Goal: Navigation & Orientation: Understand site structure

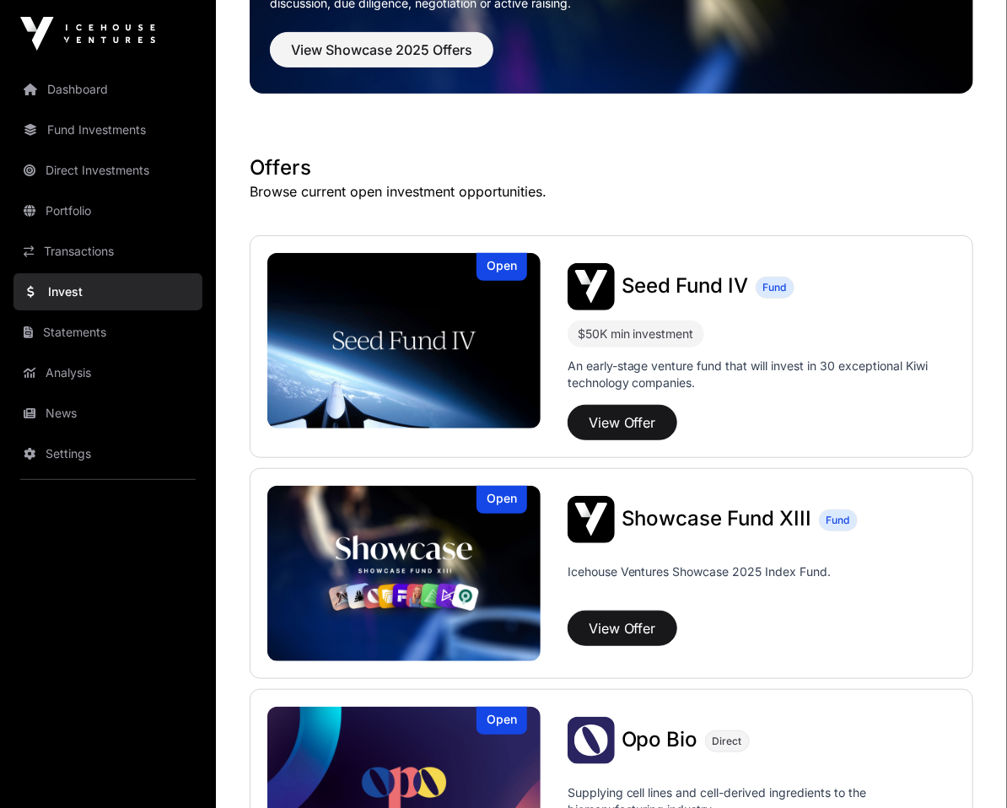
scroll to position [202, 0]
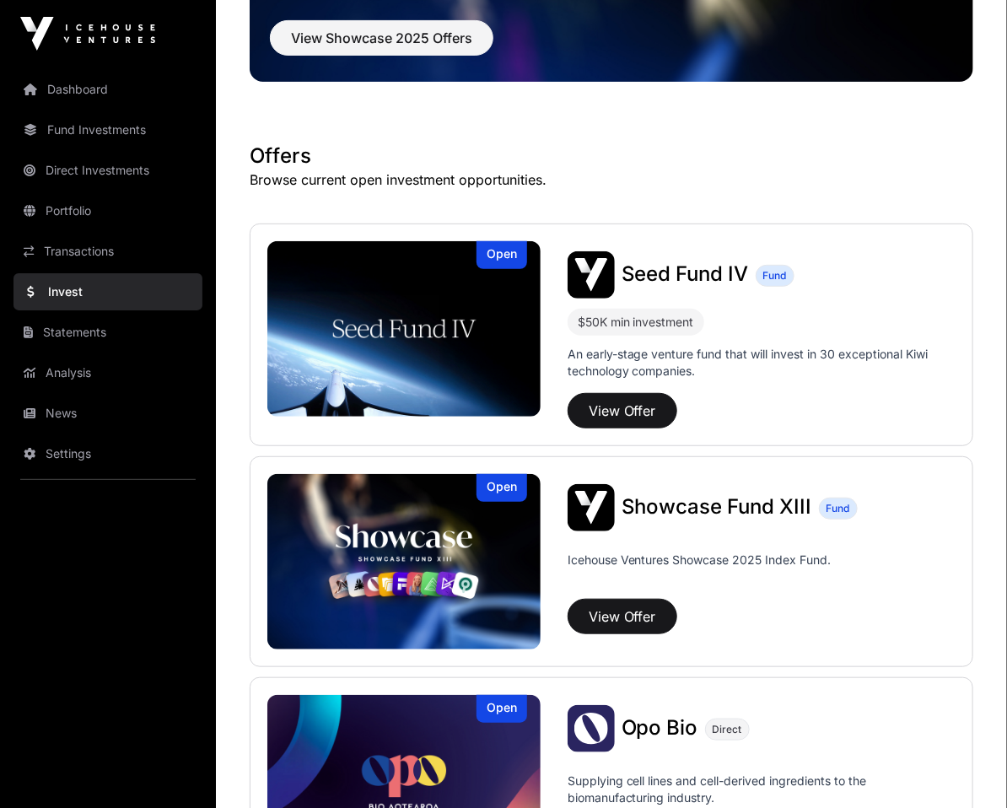
click at [65, 418] on link "News" at bounding box center [107, 413] width 189 height 37
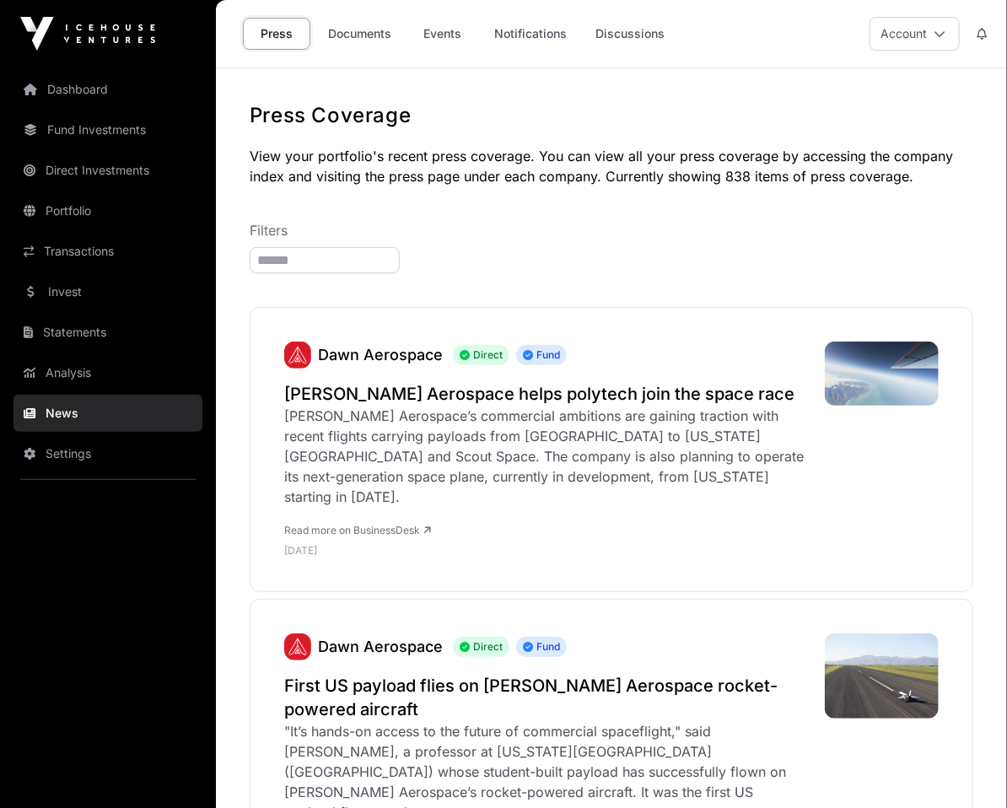
click at [83, 94] on link "Dashboard" at bounding box center [107, 89] width 189 height 37
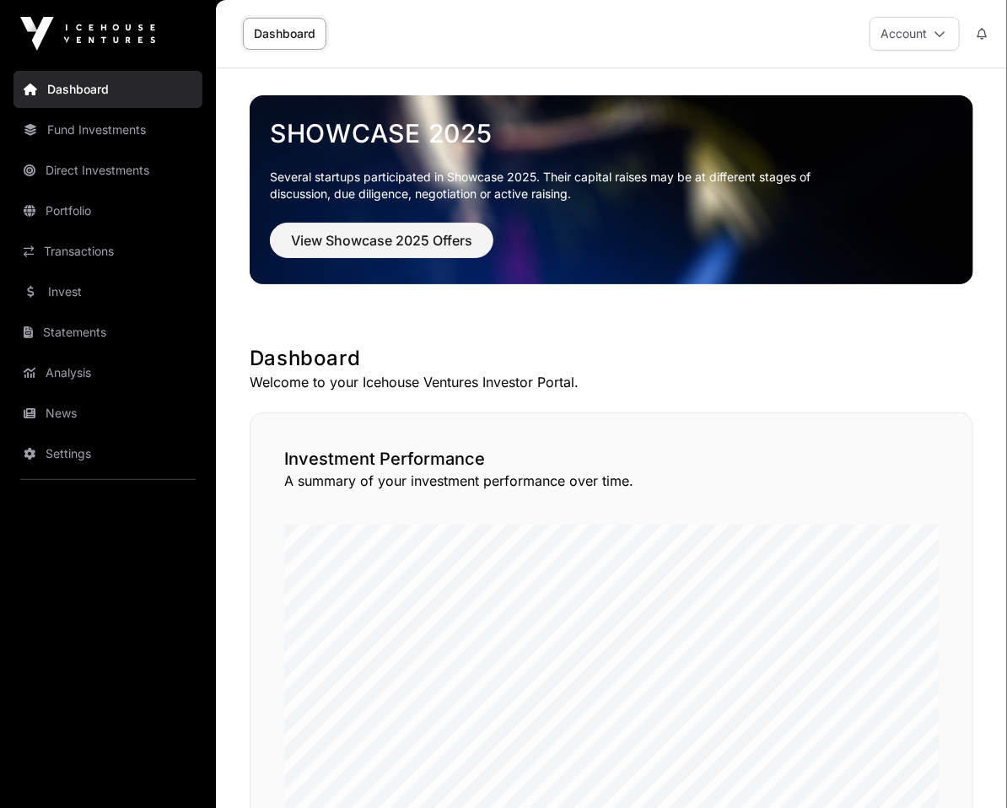
click at [73, 419] on link "News" at bounding box center [107, 413] width 189 height 37
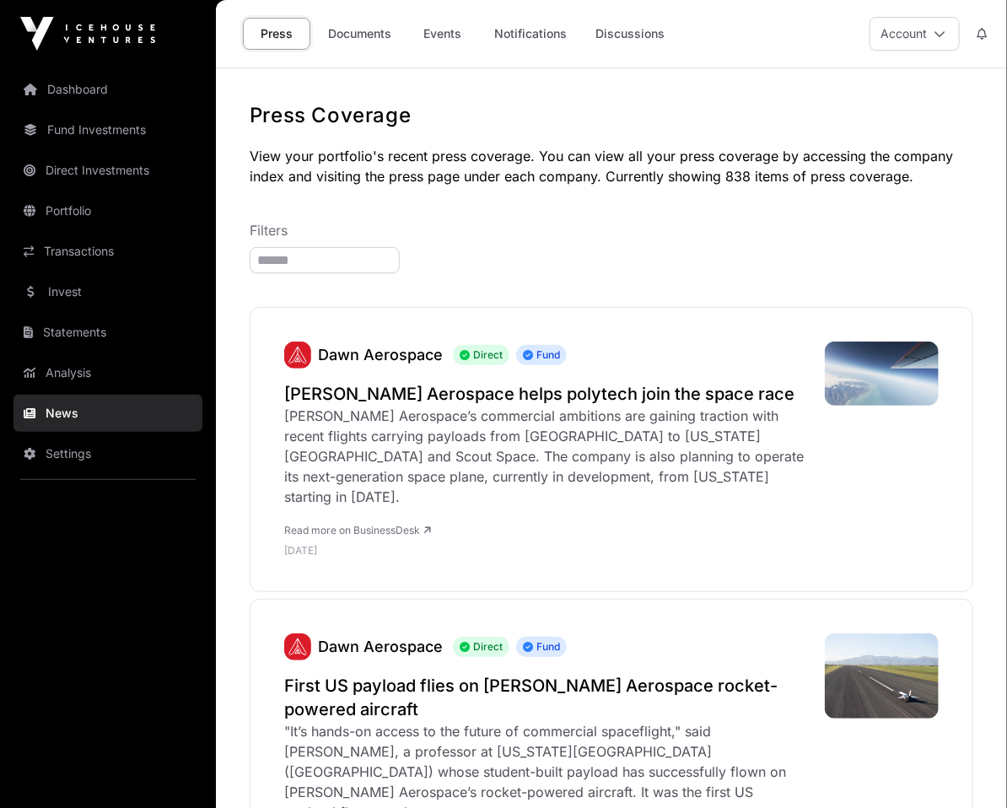
click at [461, 35] on link "Events" at bounding box center [442, 34] width 67 height 32
click at [88, 299] on link "Invest" at bounding box center [107, 291] width 189 height 37
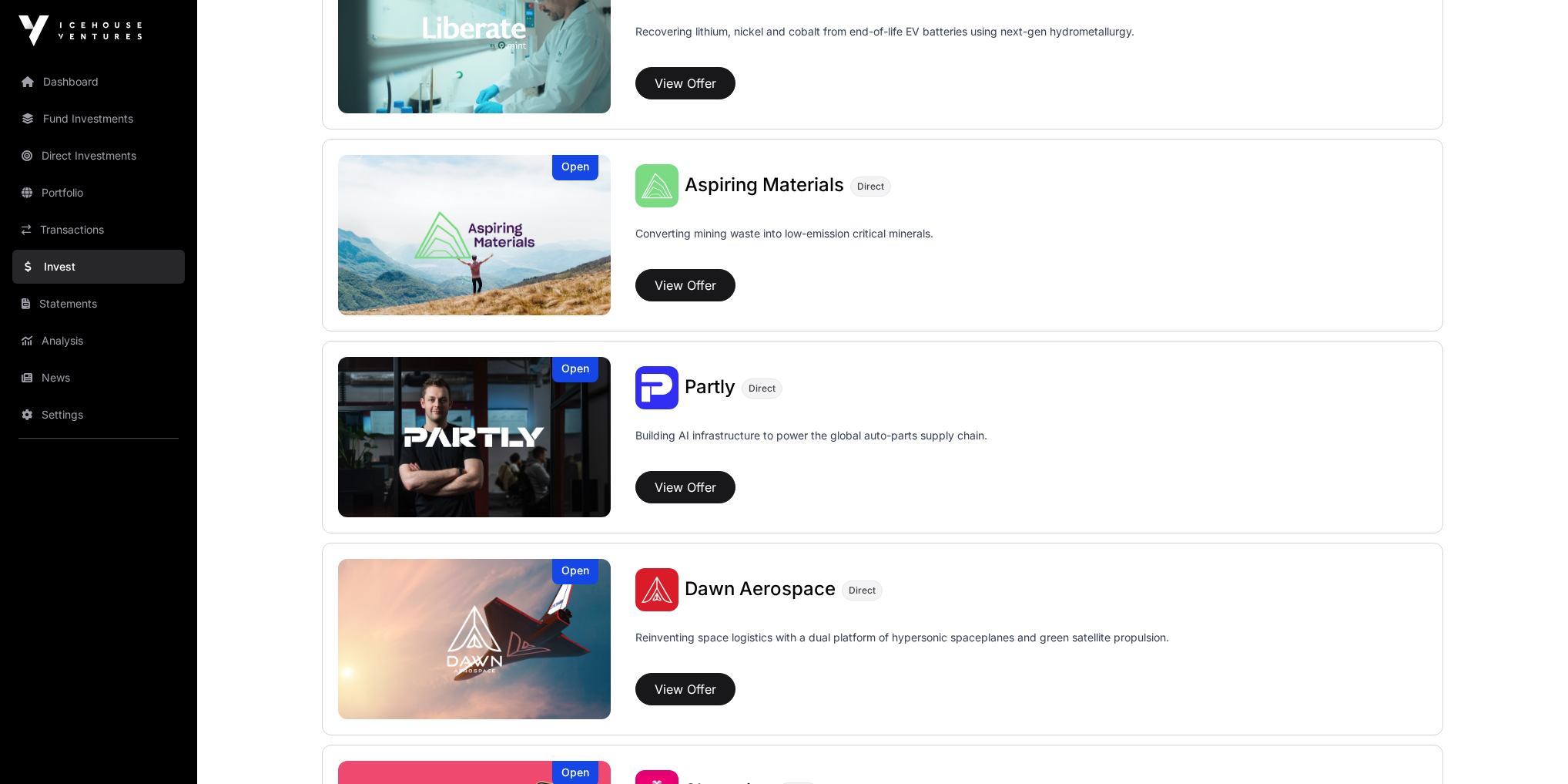
scroll to position [1295, 0]
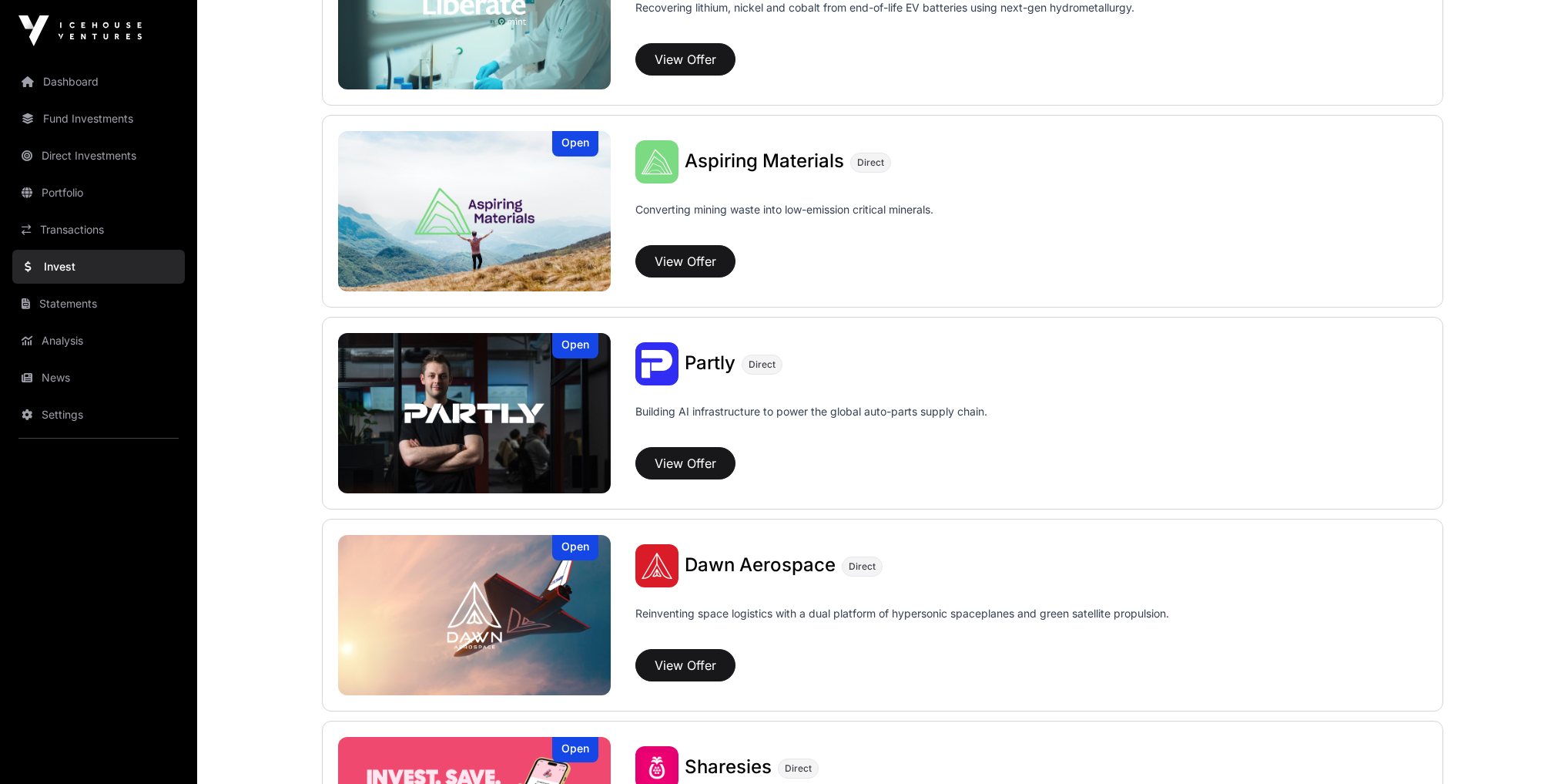
click at [37, 344] on link "Analysis" at bounding box center [98, 340] width 173 height 34
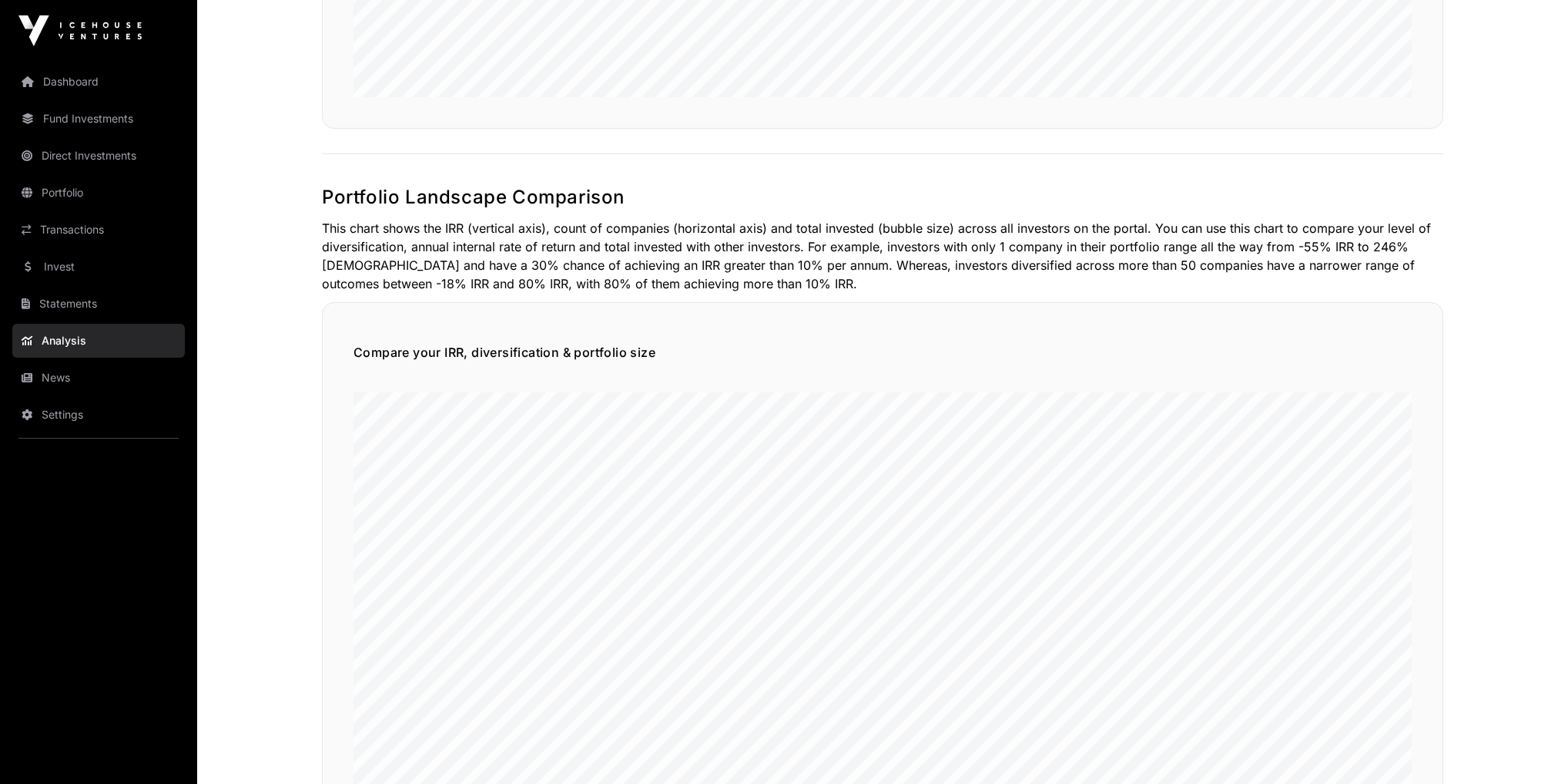
scroll to position [740, 0]
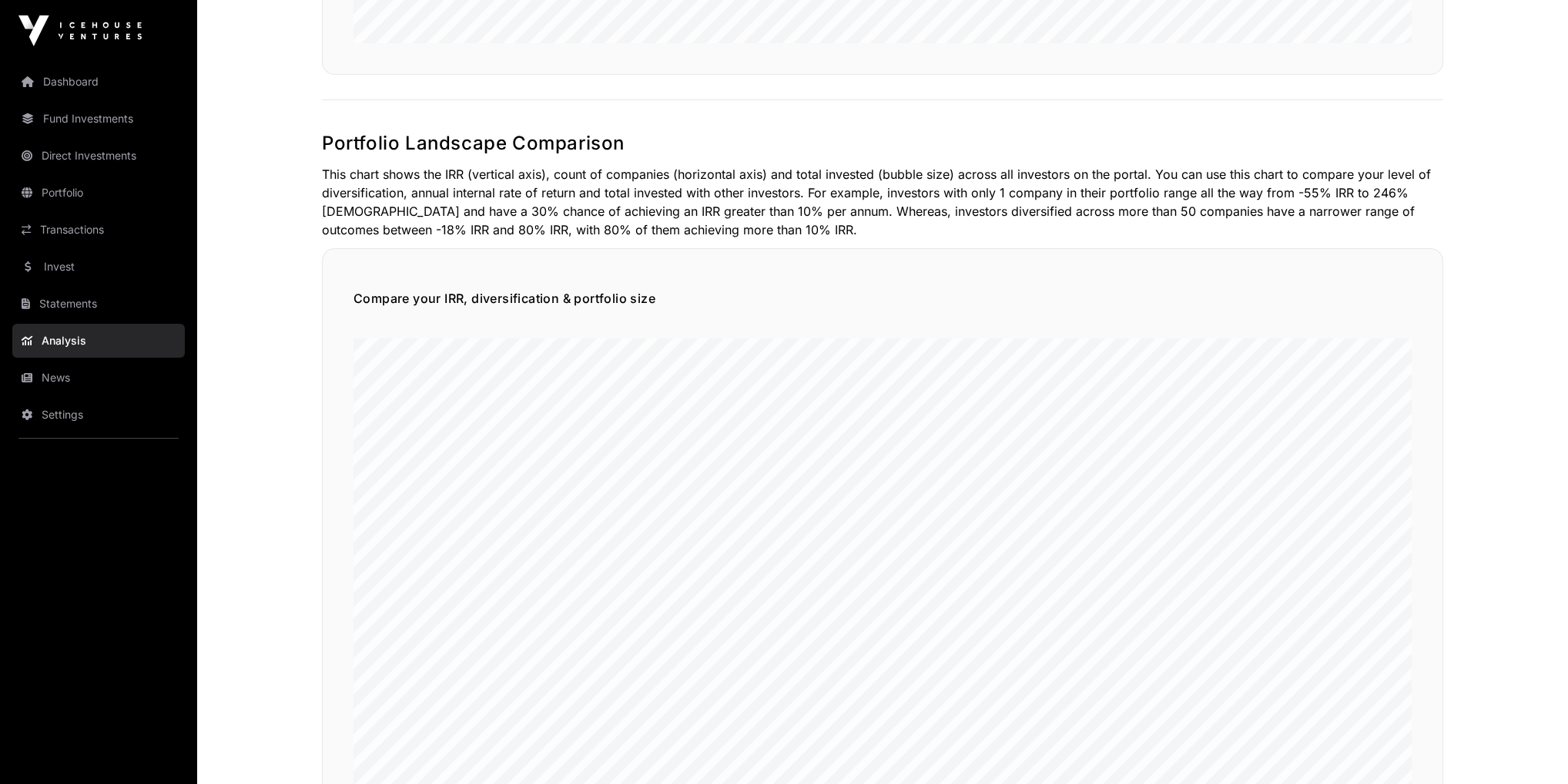
click at [61, 394] on link "News" at bounding box center [98, 377] width 173 height 34
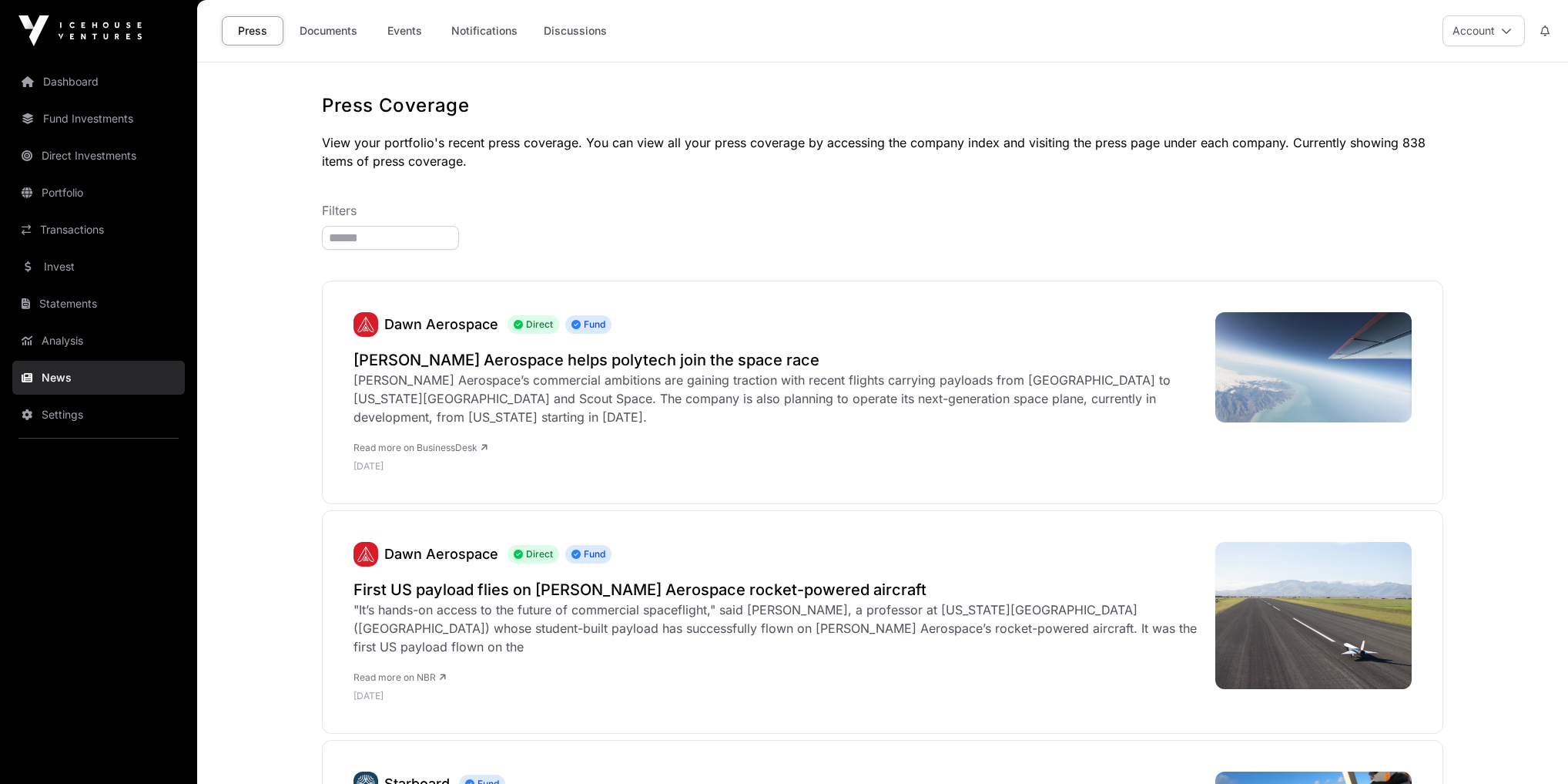
click at [56, 198] on link "Portfolio" at bounding box center [98, 192] width 173 height 34
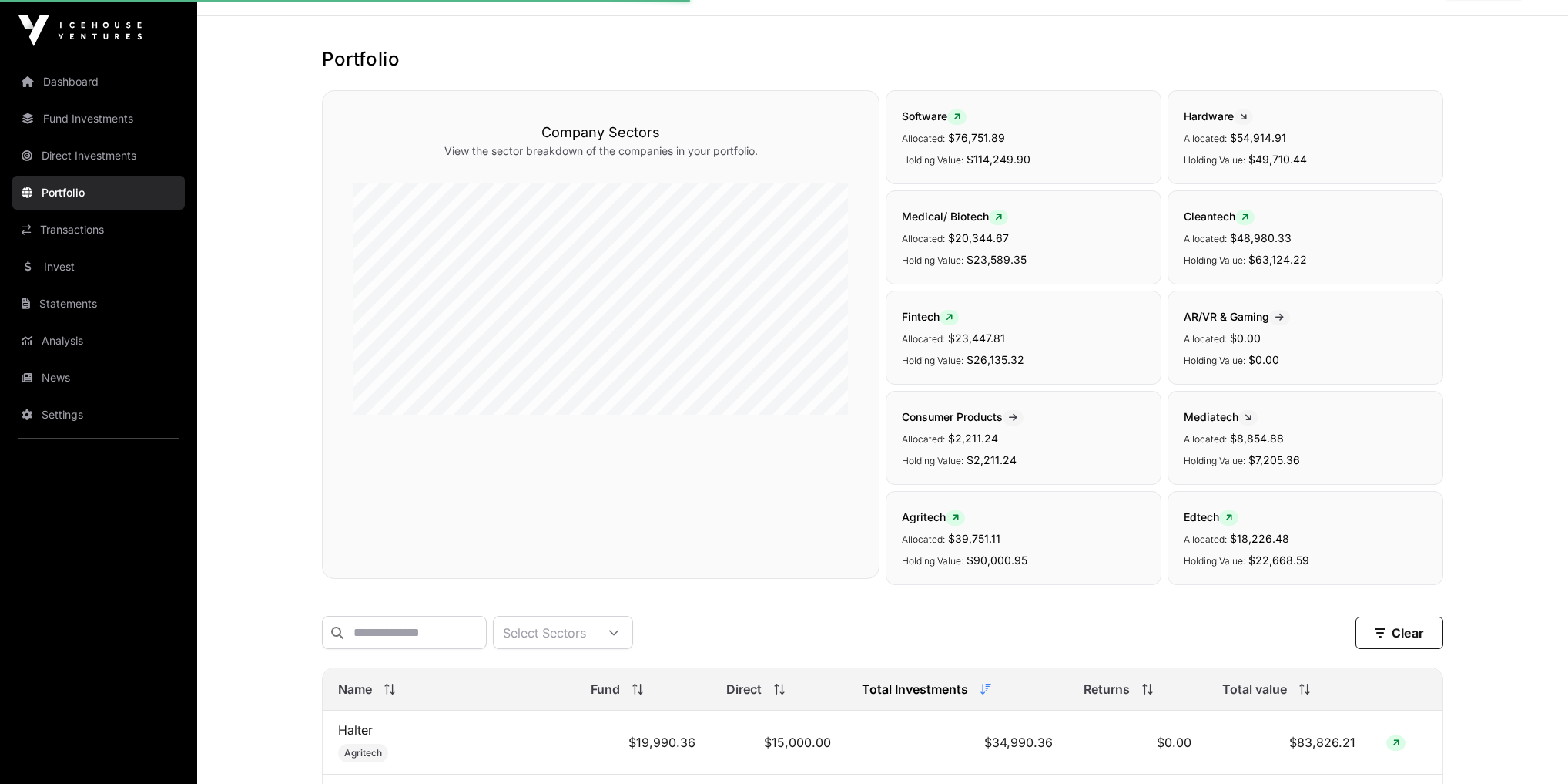
scroll to position [370, 0]
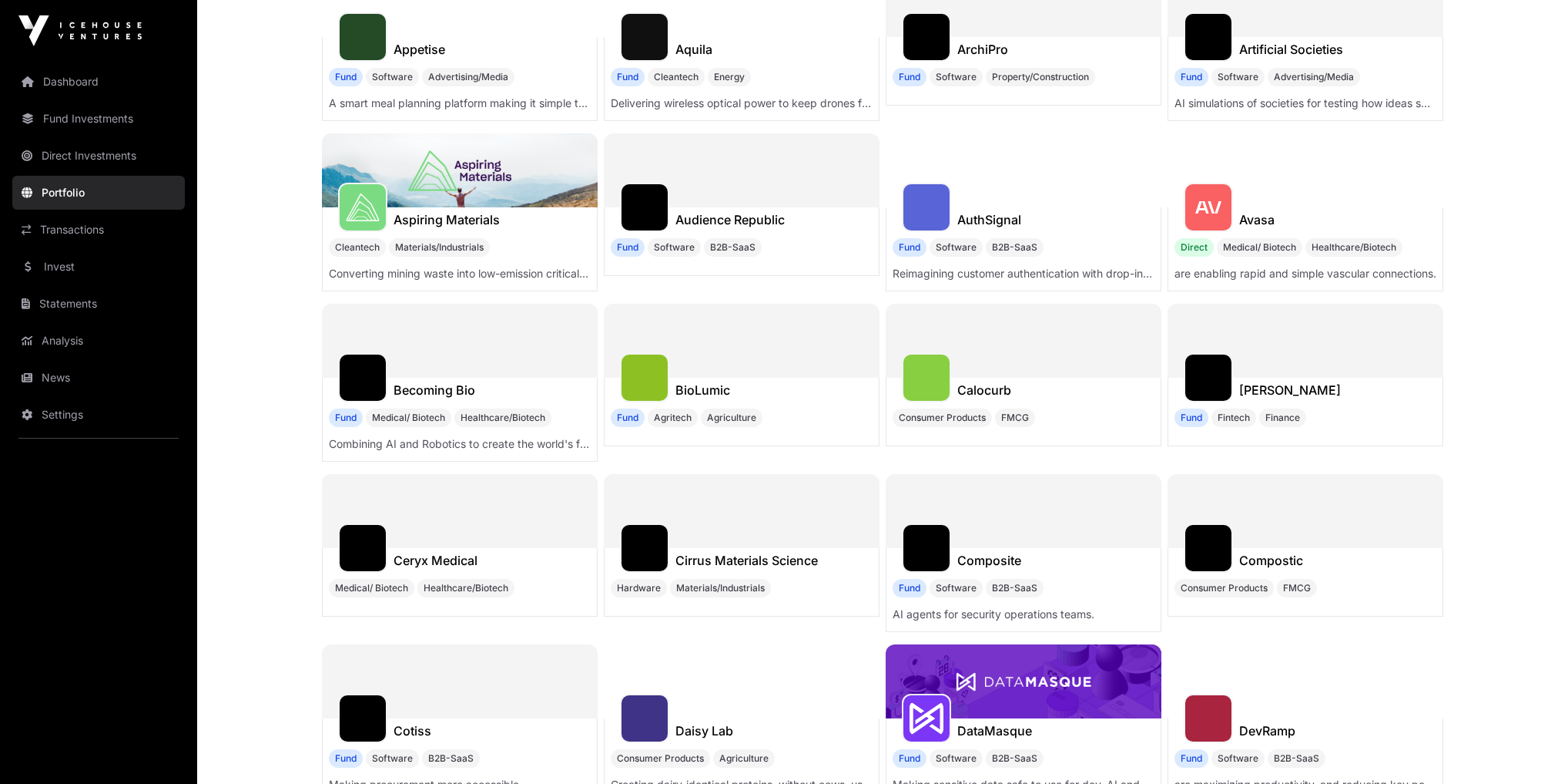
scroll to position [1726, 0]
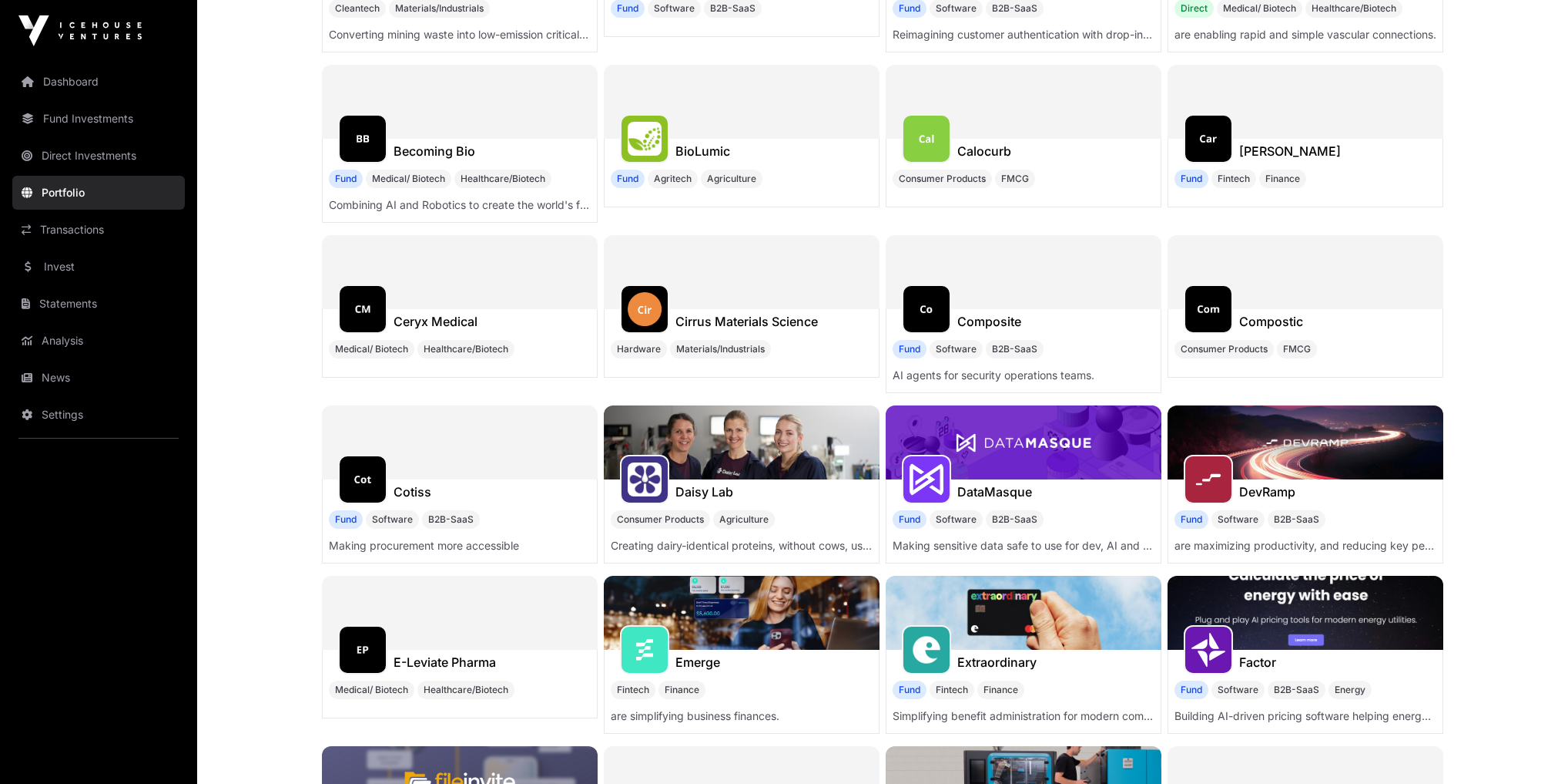
click at [79, 259] on link "Invest" at bounding box center [98, 266] width 173 height 34
